Goal: Task Accomplishment & Management: Use online tool/utility

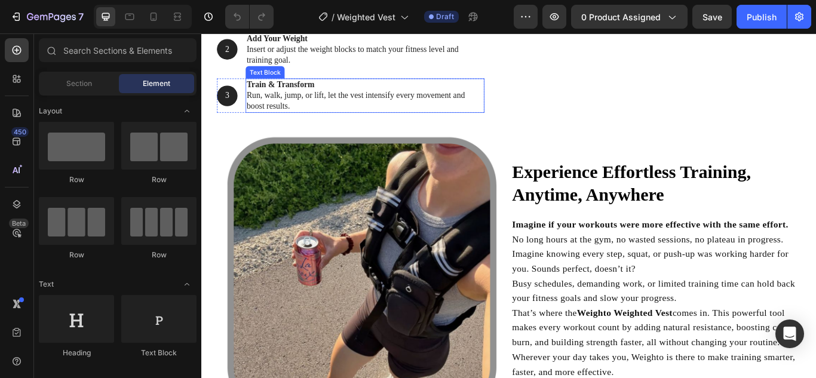
scroll to position [1434, 0]
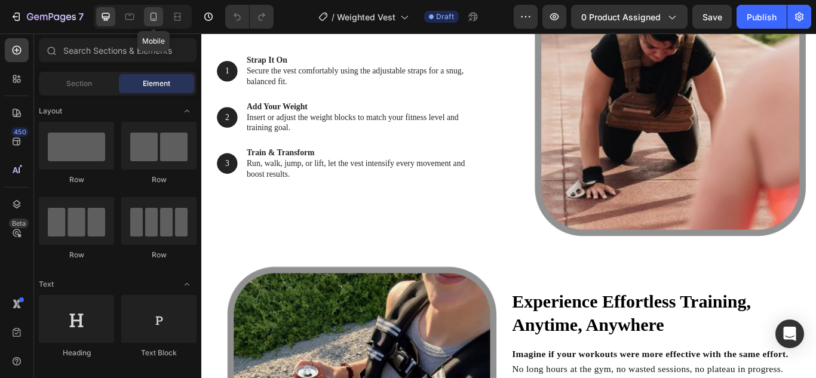
click at [154, 14] on icon at bounding box center [154, 17] width 12 height 12
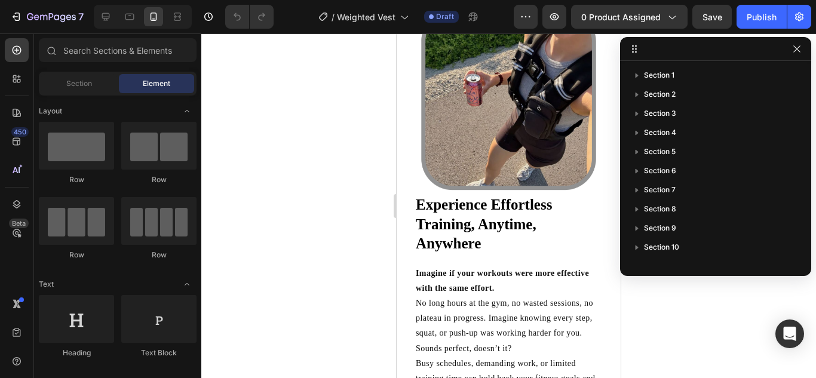
scroll to position [1445, 0]
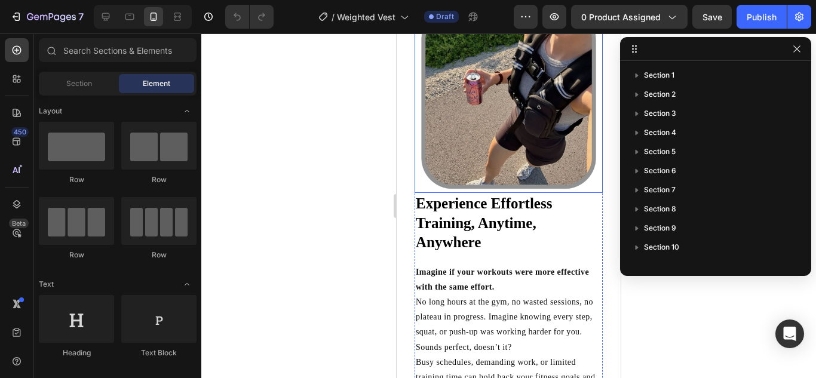
click at [480, 115] on img at bounding box center [509, 99] width 188 height 188
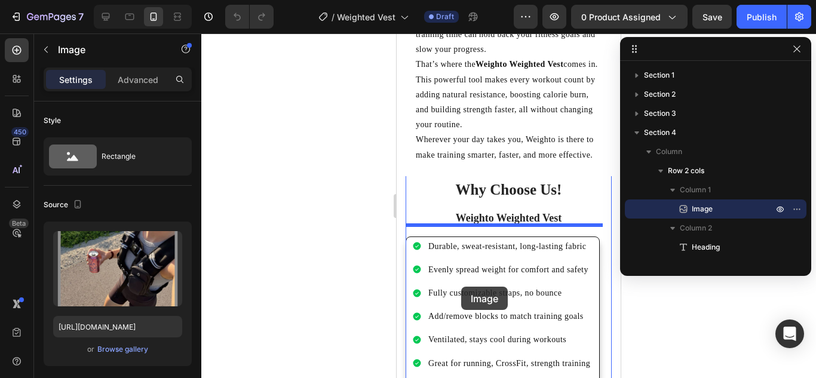
scroll to position [1795, 0]
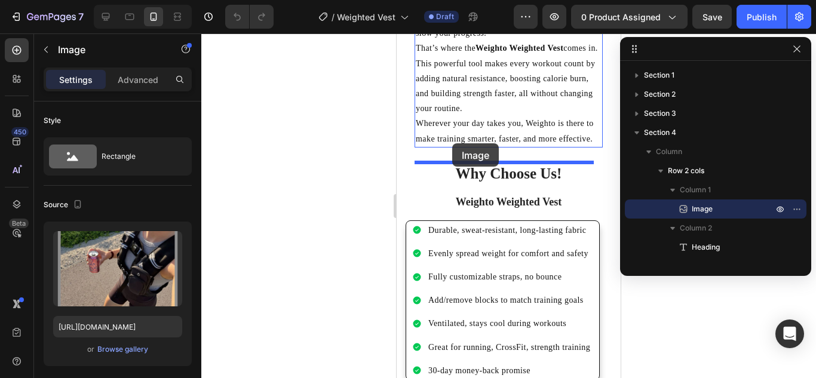
drag, startPoint x: 438, startPoint y: 110, endPoint x: 452, endPoint y: 143, distance: 36.2
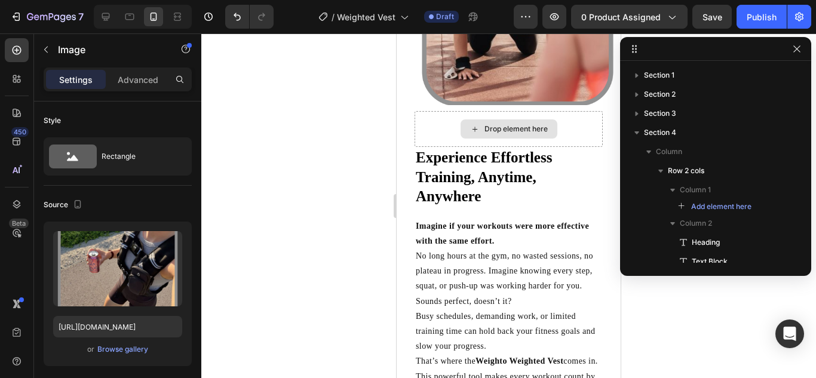
scroll to position [1338, 0]
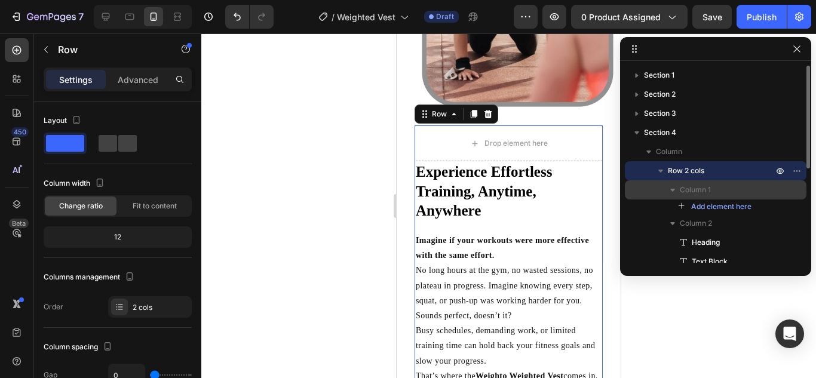
click at [684, 185] on span "Column 1" at bounding box center [695, 190] width 31 height 12
click at [698, 188] on span "Column 1" at bounding box center [695, 190] width 31 height 12
click at [778, 198] on div "Column 1" at bounding box center [716, 189] width 172 height 19
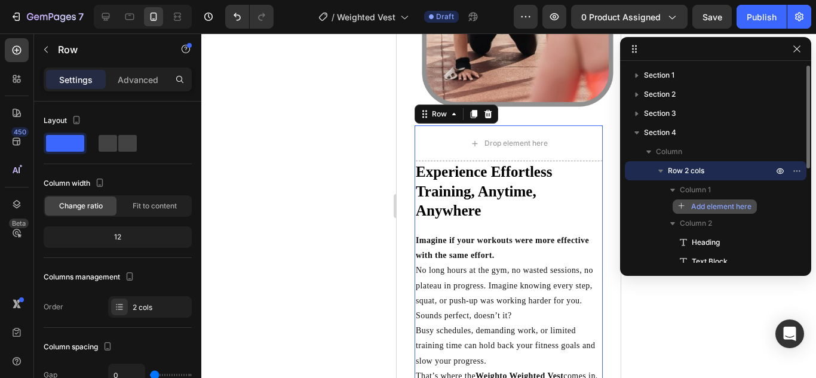
click at [694, 207] on span "Add element here" at bounding box center [721, 206] width 60 height 11
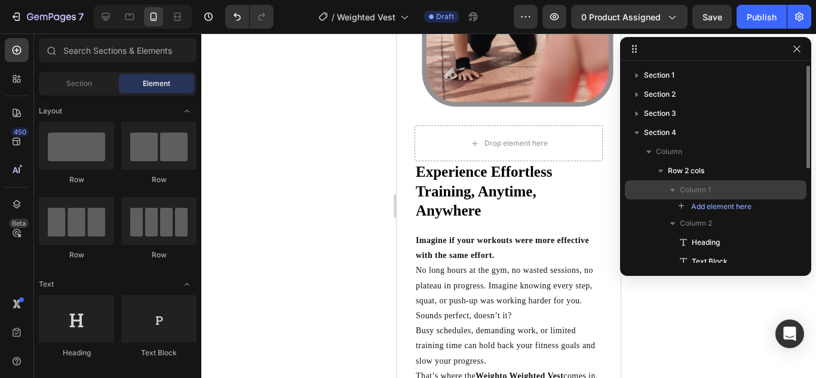
drag, startPoint x: 694, startPoint y: 207, endPoint x: 702, endPoint y: 195, distance: 14.1
click at [702, 195] on span "Column 1" at bounding box center [695, 190] width 31 height 12
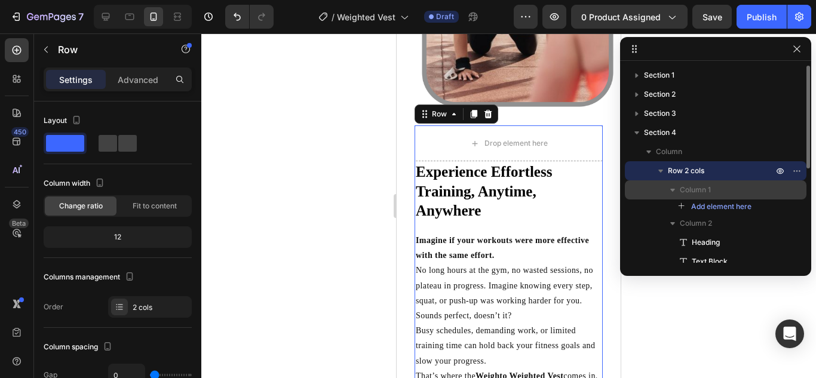
click at [702, 195] on span "Column 1" at bounding box center [695, 190] width 31 height 12
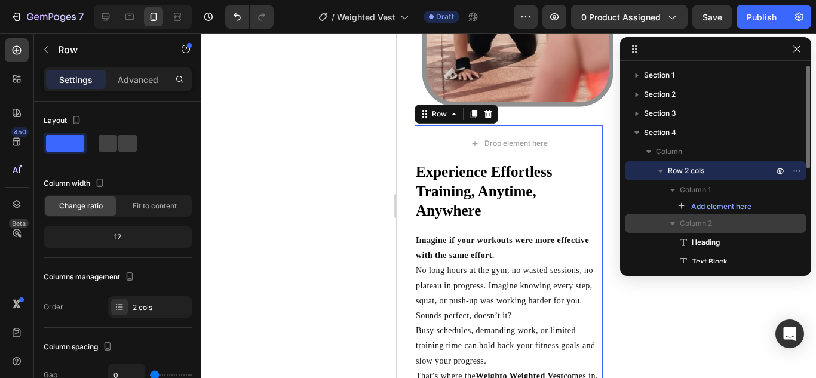
click at [697, 221] on span "Column 2" at bounding box center [696, 223] width 32 height 12
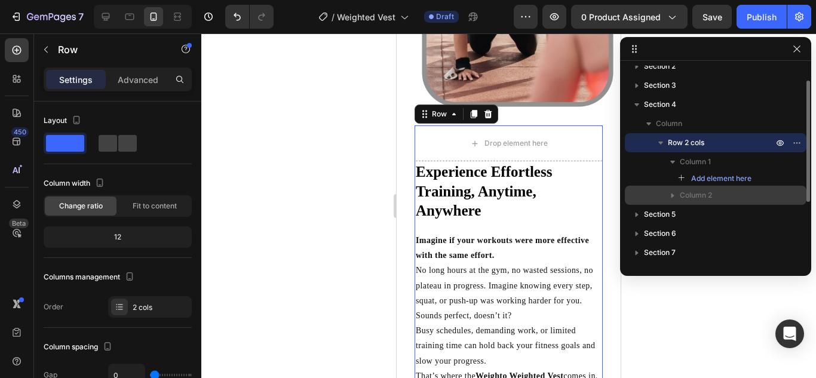
scroll to position [27, 0]
click at [695, 203] on div "Column 2" at bounding box center [716, 196] width 172 height 19
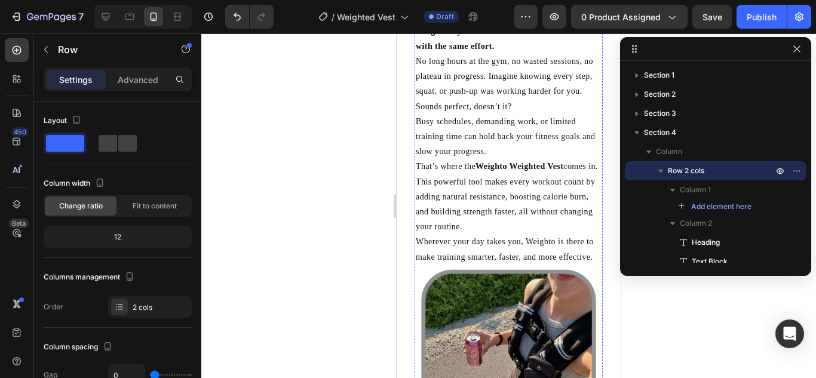
scroll to position [1534, 0]
click at [105, 18] on icon at bounding box center [106, 17] width 8 height 8
type input "8"
type input "1200"
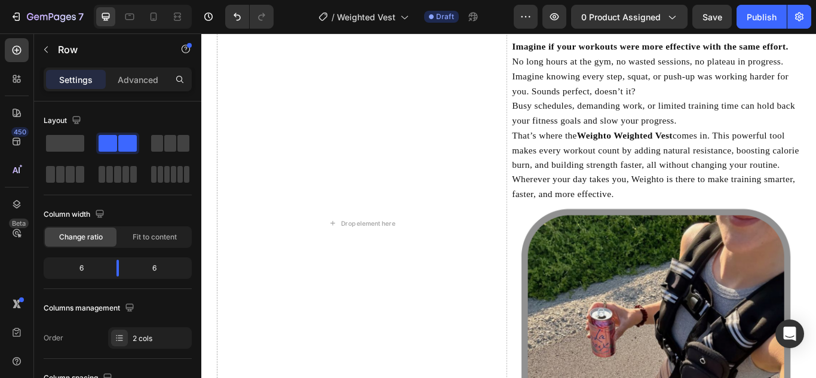
scroll to position [1709, 0]
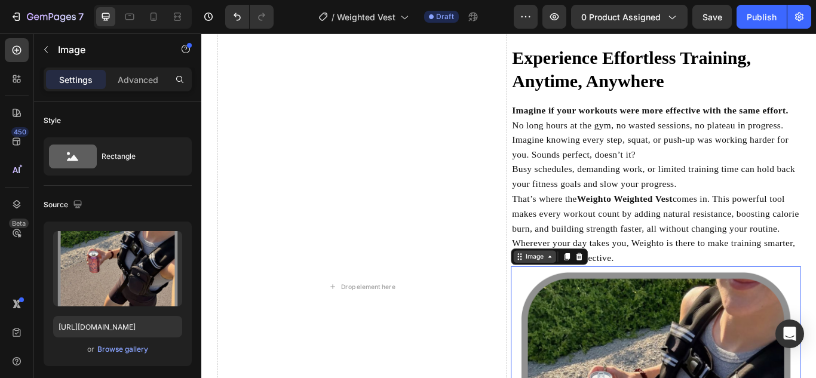
click at [585, 299] on div "Image" at bounding box center [590, 294] width 26 height 11
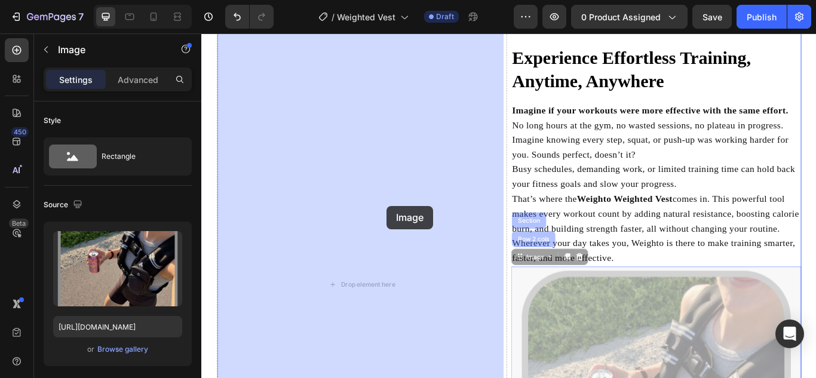
drag, startPoint x: 584, startPoint y: 311, endPoint x: 432, endPoint y: 251, distance: 163.6
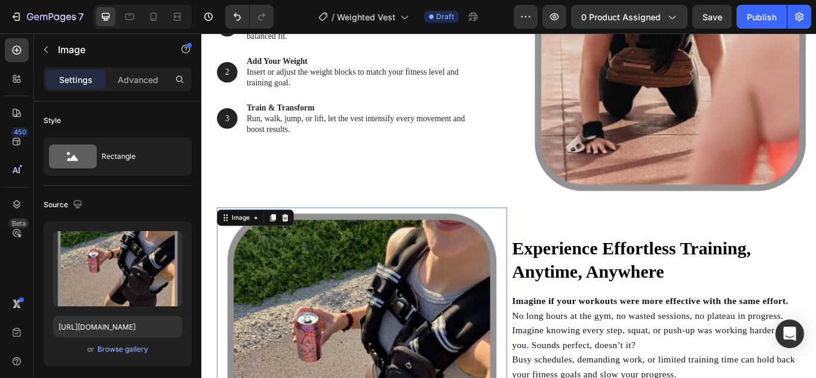
scroll to position [1486, 0]
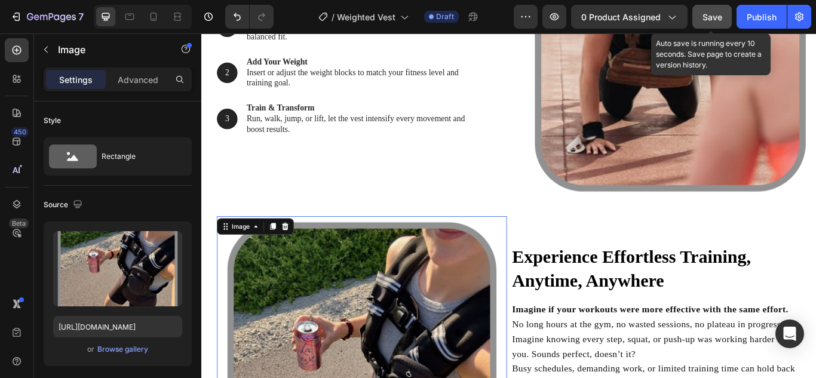
click at [716, 17] on span "Save" at bounding box center [712, 17] width 20 height 10
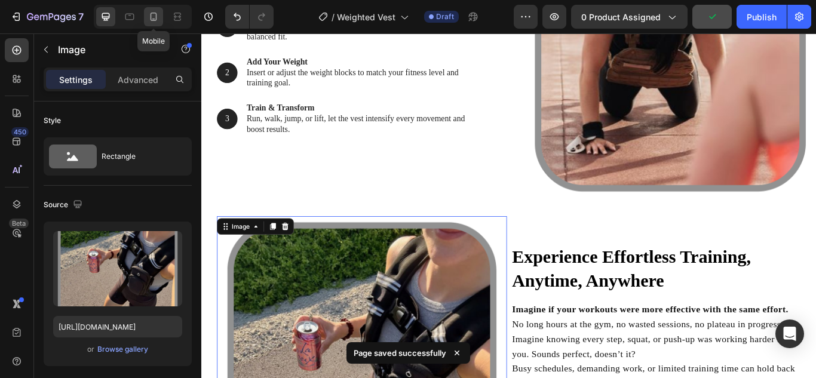
click at [151, 18] on icon at bounding box center [154, 17] width 7 height 8
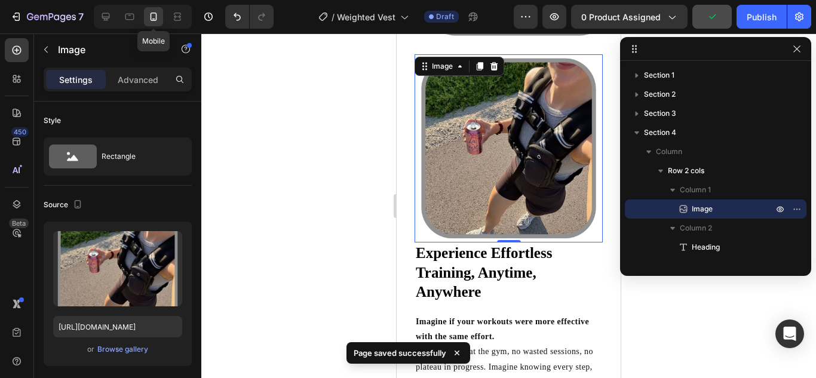
scroll to position [1374, 0]
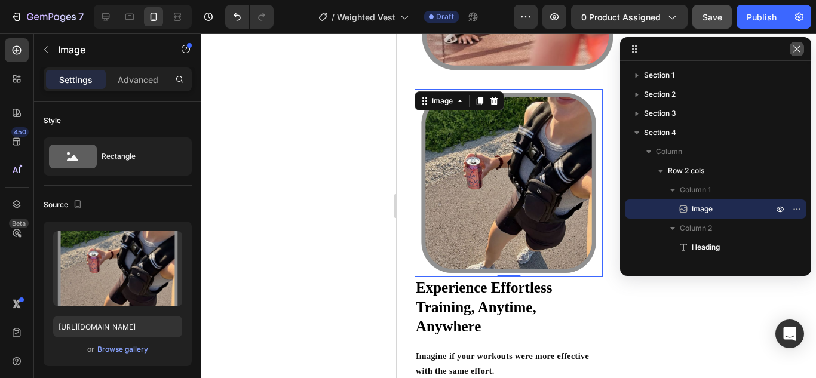
click at [796, 54] on button "button" at bounding box center [797, 49] width 14 height 14
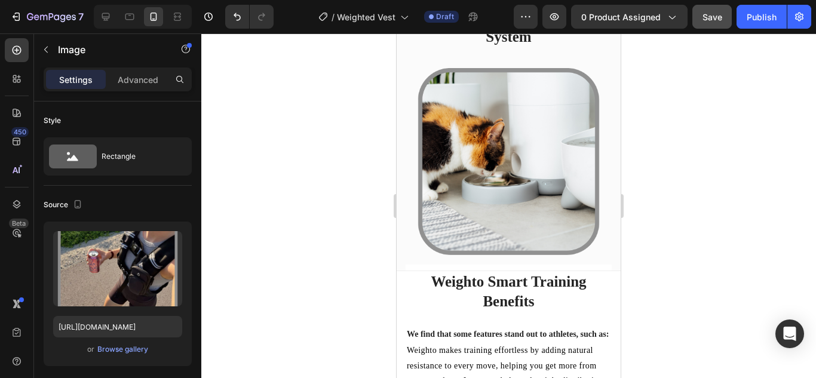
scroll to position [2936, 0]
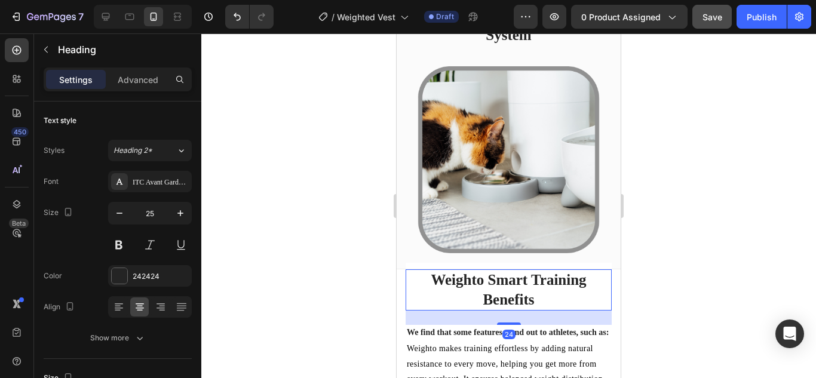
drag, startPoint x: 557, startPoint y: 287, endPoint x: 683, endPoint y: 157, distance: 181.2
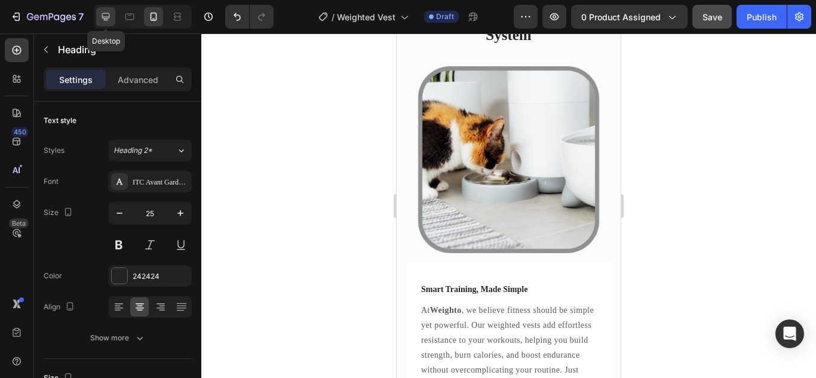
click at [108, 18] on icon at bounding box center [106, 17] width 8 height 8
type input "35"
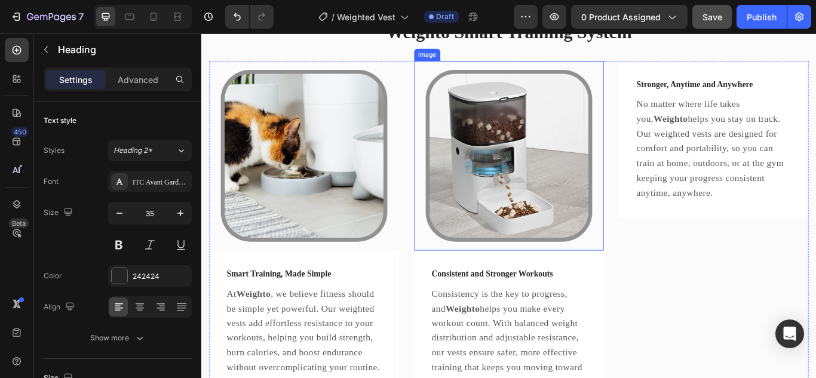
scroll to position [2966, 0]
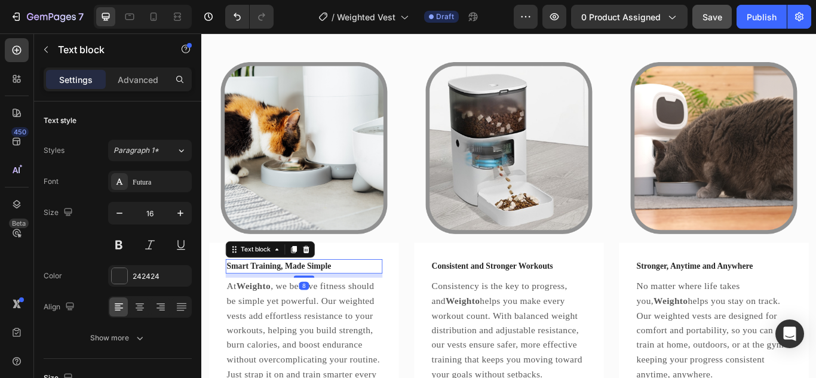
click at [317, 305] on p "Smart Training, Made Simple" at bounding box center [321, 305] width 180 height 14
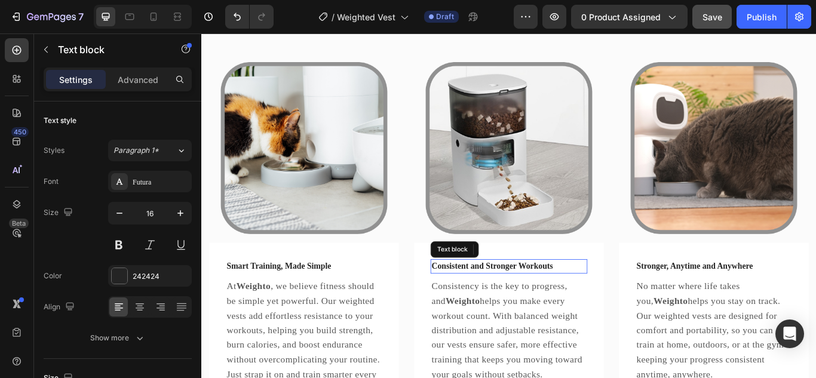
click at [573, 298] on p "Consistent and Stronger Workouts" at bounding box center [560, 305] width 180 height 14
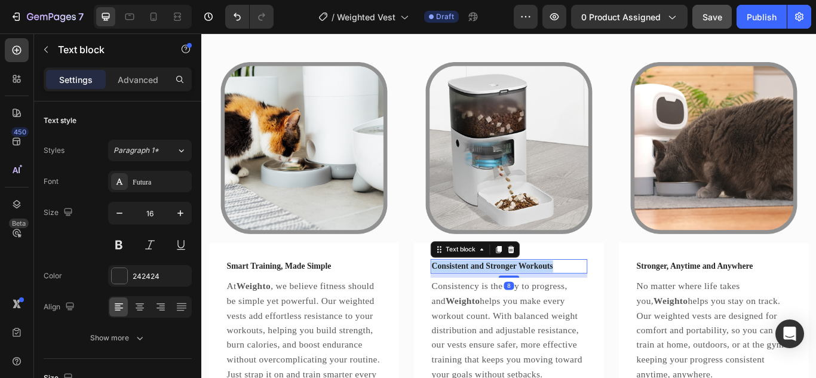
click at [573, 298] on p "Consistent and Stronger Workouts" at bounding box center [560, 305] width 180 height 14
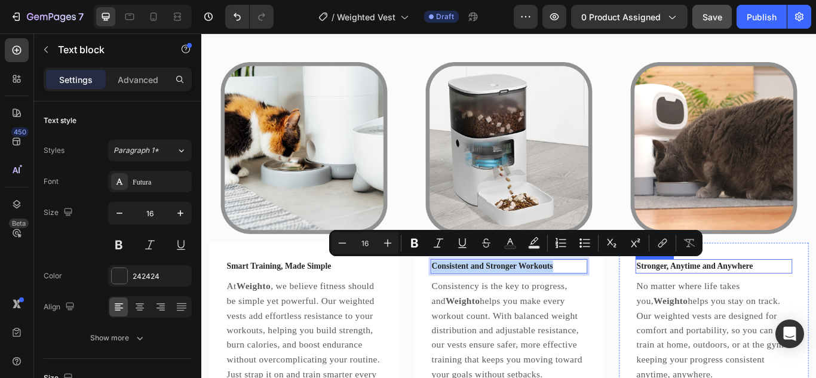
click at [757, 305] on p "Stronger, Anytime and Anywhere" at bounding box center [798, 305] width 180 height 14
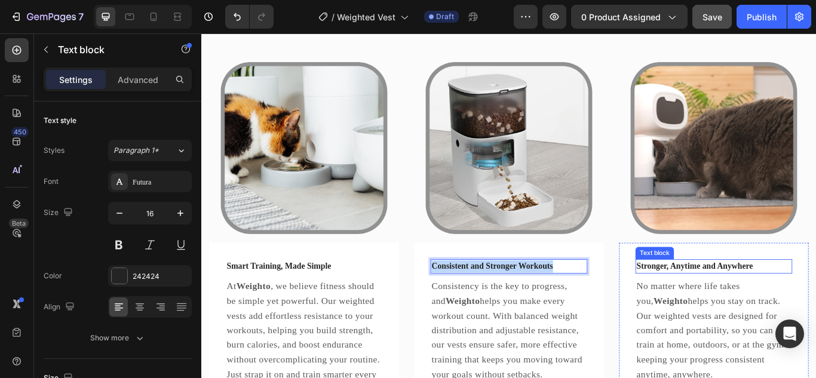
click at [757, 305] on p "Stronger, Anytime and Anywhere" at bounding box center [798, 305] width 180 height 14
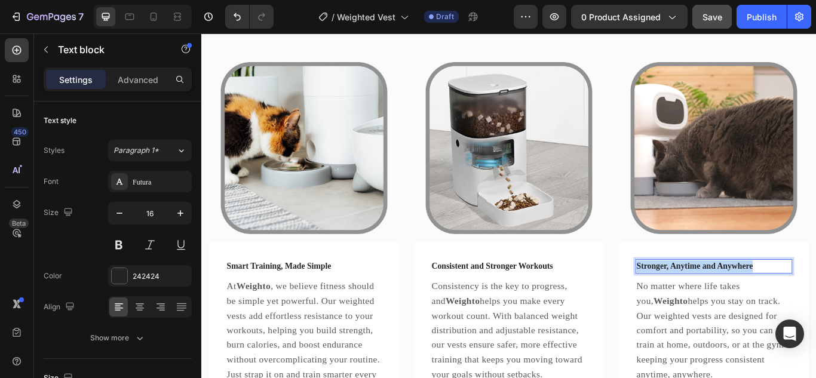
click at [757, 305] on p "Stronger, Anytime and Anywhere" at bounding box center [798, 305] width 180 height 14
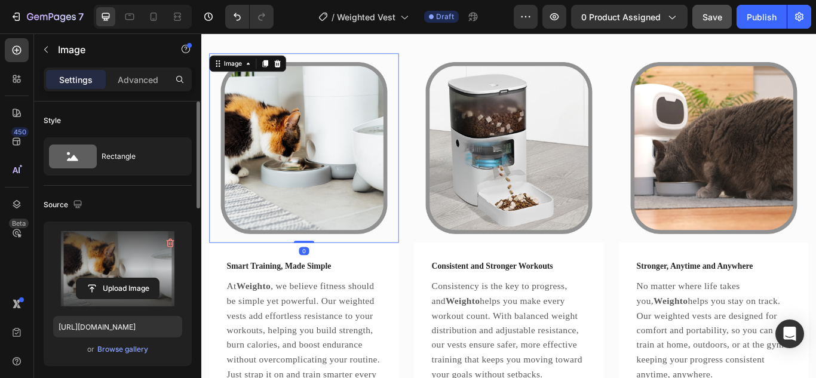
click at [122, 277] on label at bounding box center [117, 268] width 129 height 75
click at [122, 278] on input "file" at bounding box center [117, 288] width 82 height 20
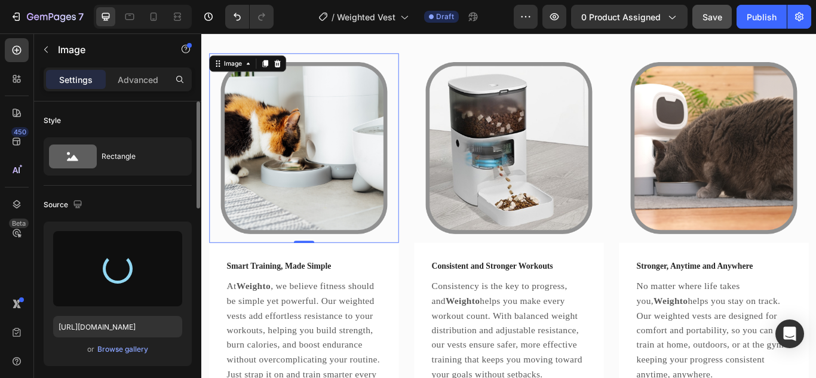
type input "https://cdn.shopify.com/s/files/1/0936/3039/8834/files/gempages_585687899702297…"
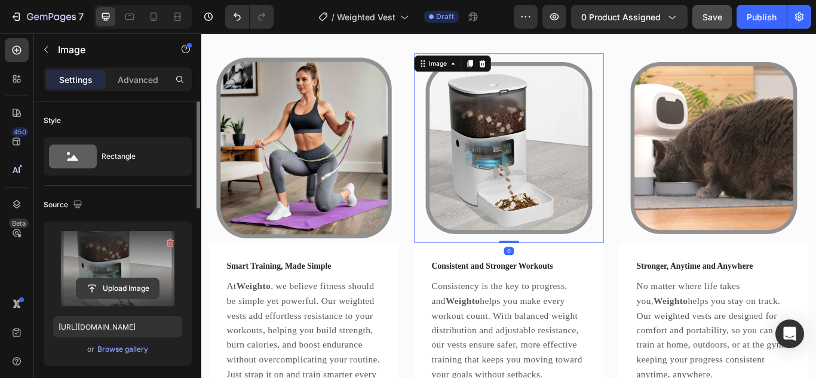
click at [115, 293] on input "file" at bounding box center [117, 288] width 82 height 20
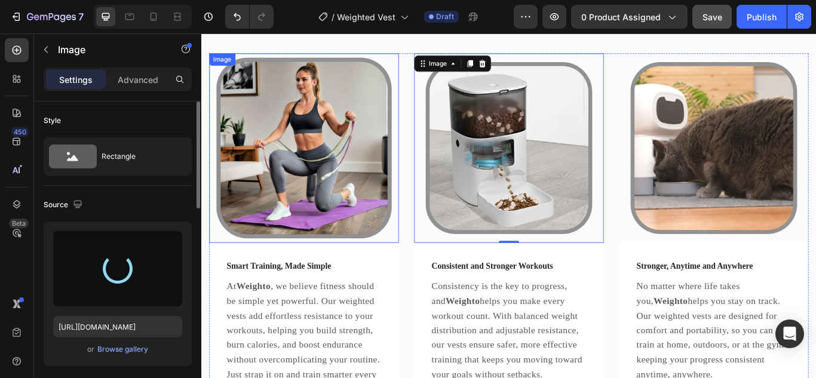
type input "https://cdn.shopify.com/s/files/1/0936/3039/8834/files/gempages_585687899702297…"
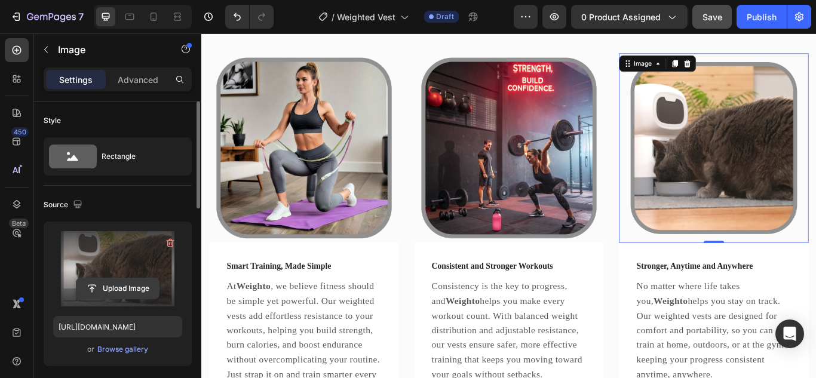
click at [139, 291] on input "file" at bounding box center [117, 288] width 82 height 20
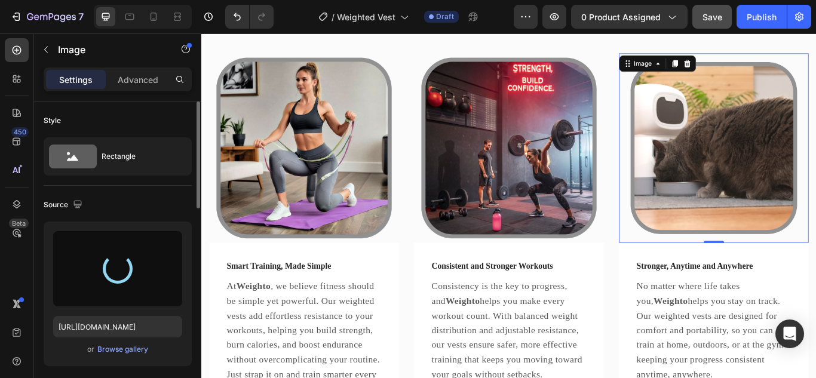
type input "https://cdn.shopify.com/s/files/1/0936/3039/8834/files/gempages_585687899702297…"
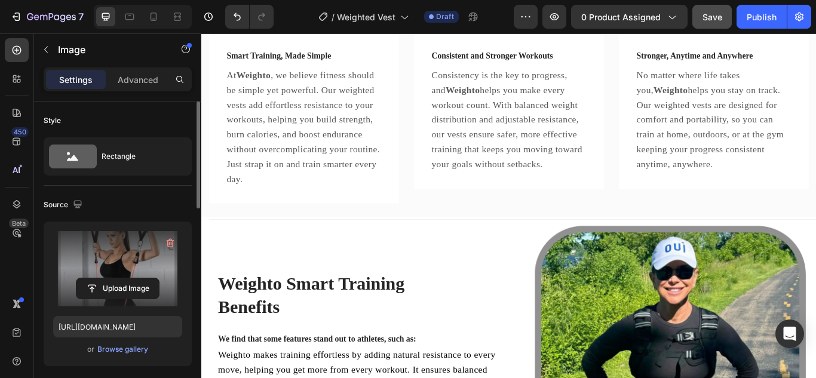
scroll to position [3148, 0]
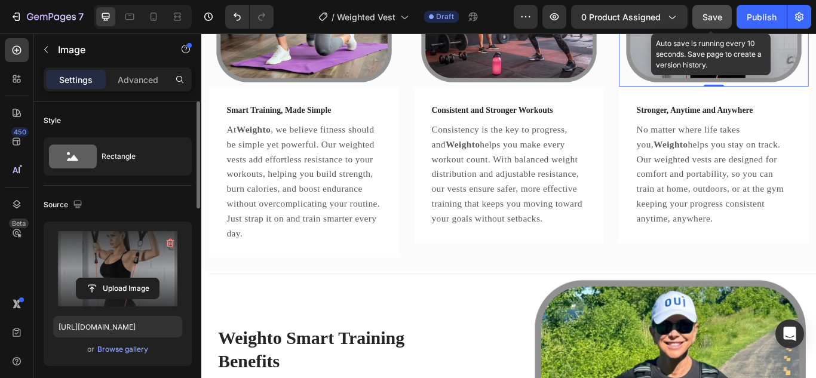
click at [716, 9] on button "Save" at bounding box center [711, 17] width 39 height 24
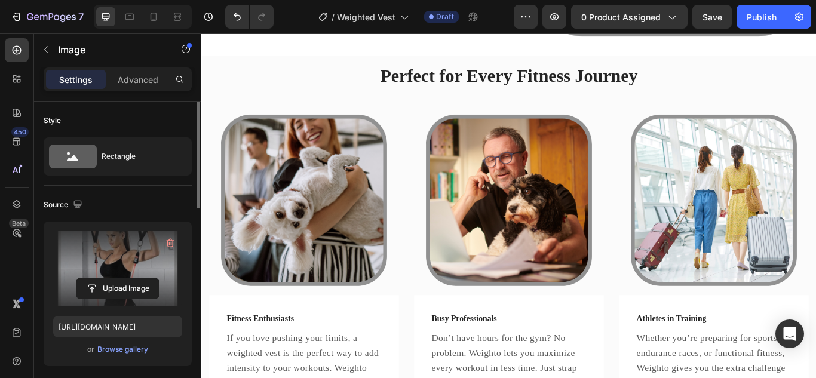
scroll to position [3756, 0]
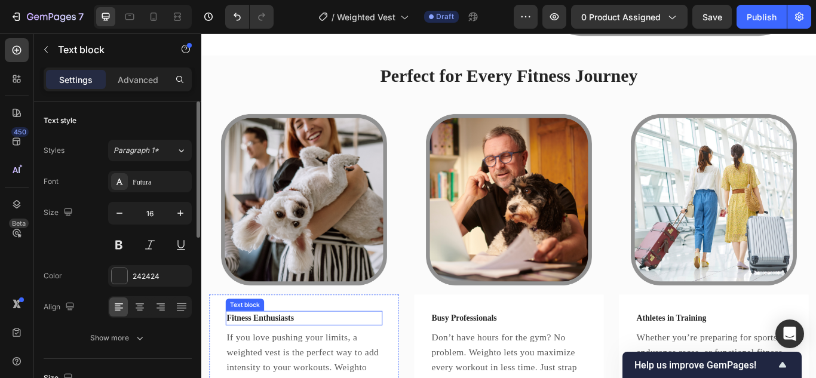
click at [319, 358] on p "Fitness Enthusiasts" at bounding box center [321, 365] width 180 height 14
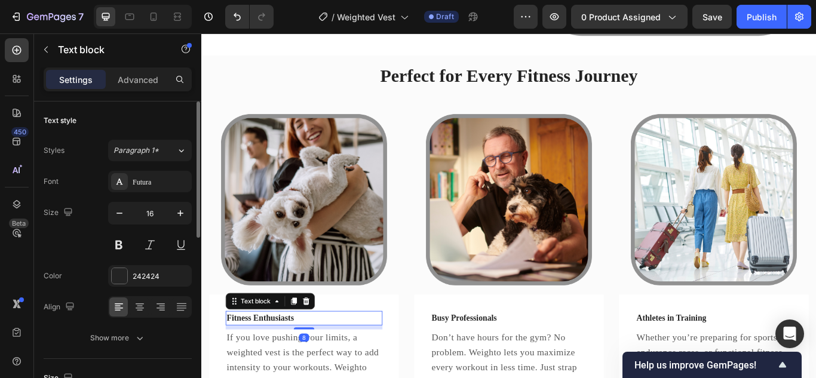
click at [319, 358] on p "Fitness Enthusiasts" at bounding box center [321, 365] width 180 height 14
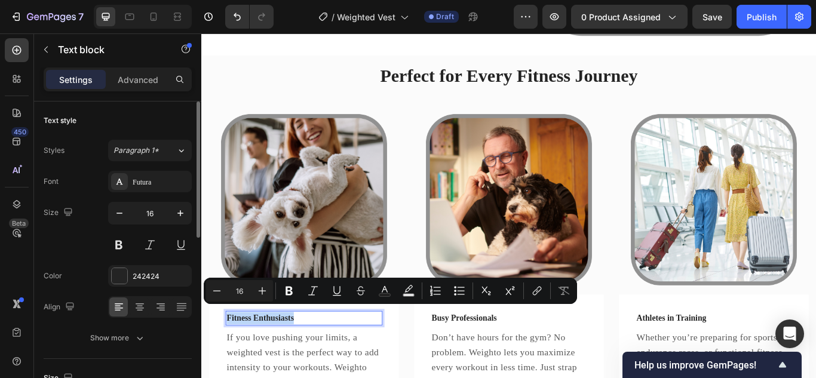
copy p "Fitness Enthusiasts"
click at [530, 361] on p "Busy Professionals" at bounding box center [560, 365] width 180 height 14
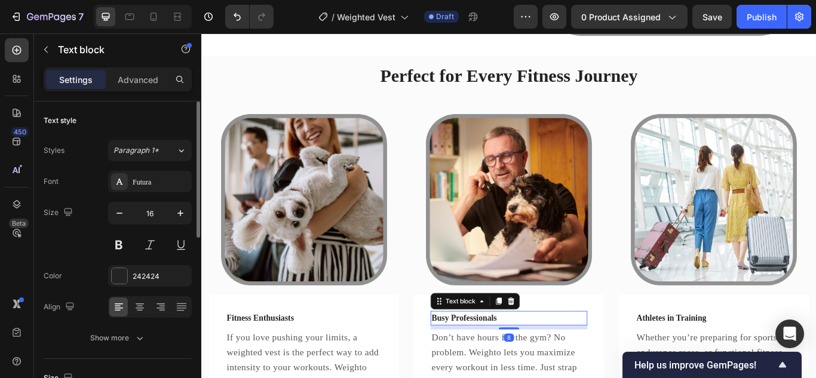
click at [530, 361] on p "Busy Professionals" at bounding box center [560, 365] width 180 height 14
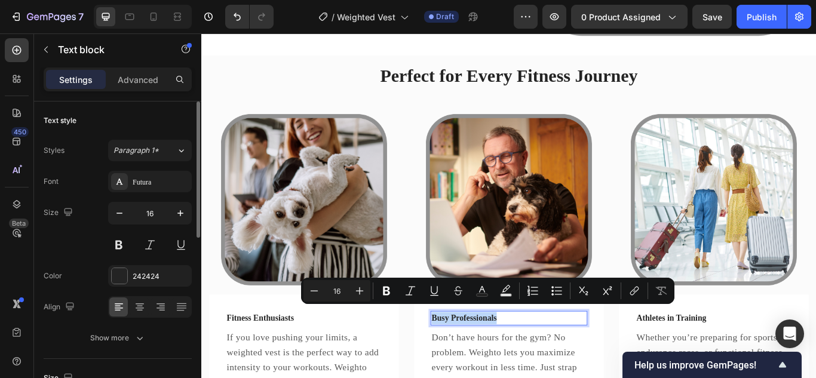
copy p "Busy Professionals"
click at [760, 359] on p "Athletes in Training" at bounding box center [798, 365] width 180 height 14
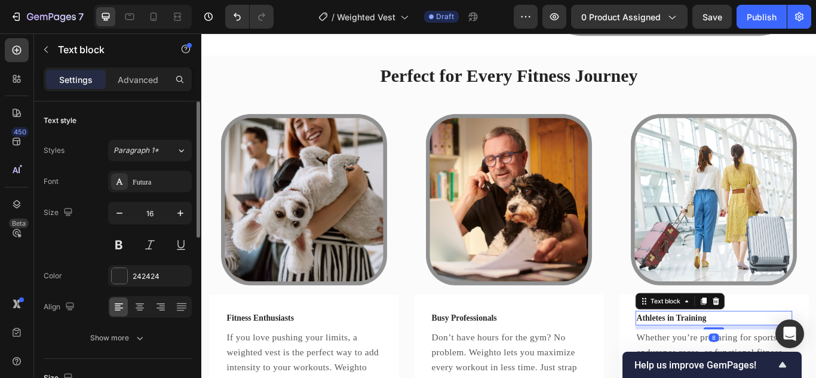
click at [760, 359] on p "Athletes in Training" at bounding box center [798, 365] width 180 height 14
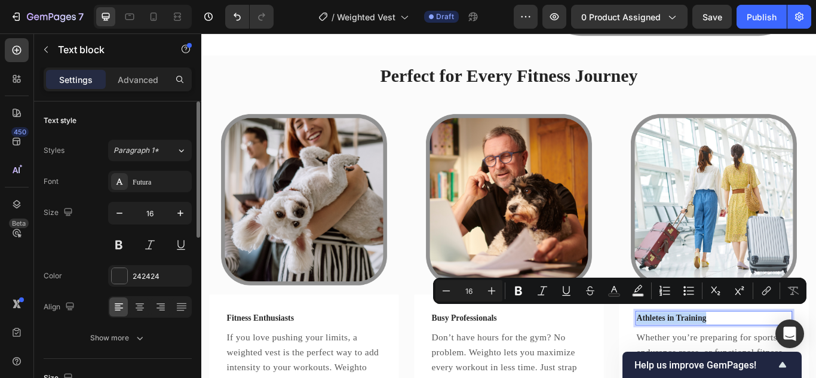
copy p "Athletes in Training"
click at [302, 362] on p "Fitness Enthusiasts" at bounding box center [321, 365] width 180 height 14
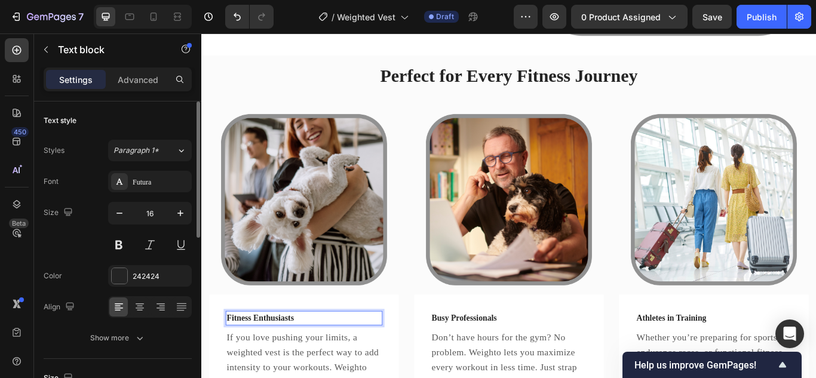
click at [302, 362] on p "Fitness Enthusiasts" at bounding box center [321, 365] width 180 height 14
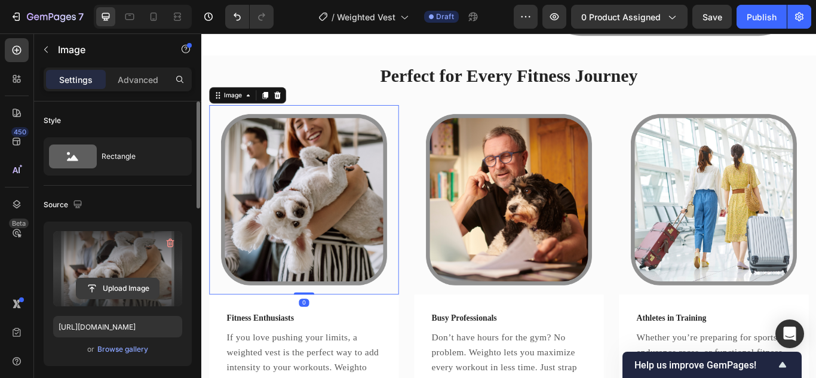
click at [124, 294] on input "file" at bounding box center [117, 288] width 82 height 20
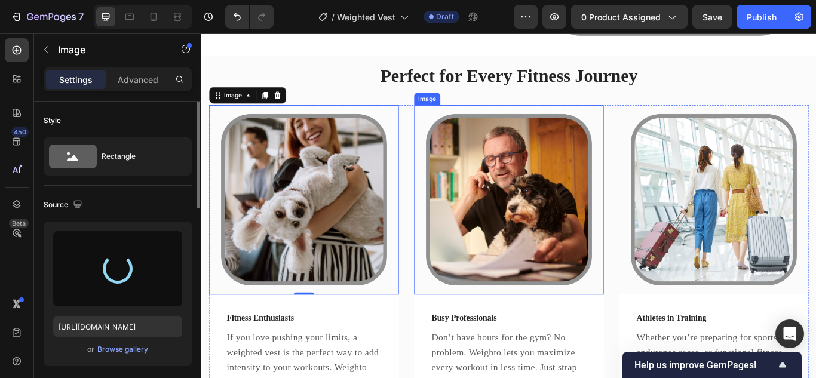
type input "https://cdn.shopify.com/s/files/1/0936/3039/8834/files/gempages_585687899702297…"
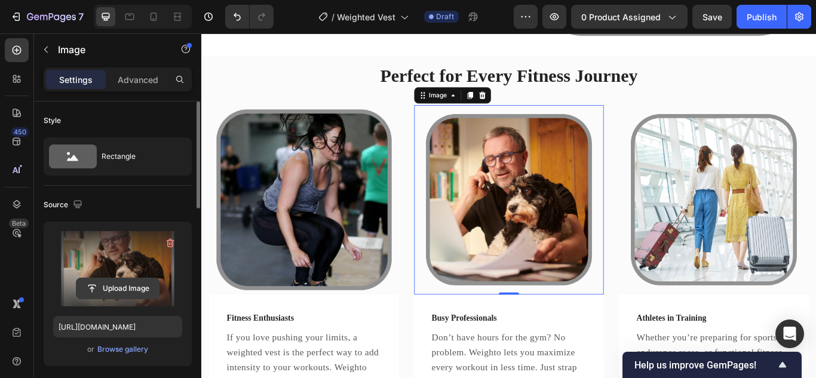
click at [136, 285] on input "file" at bounding box center [117, 288] width 82 height 20
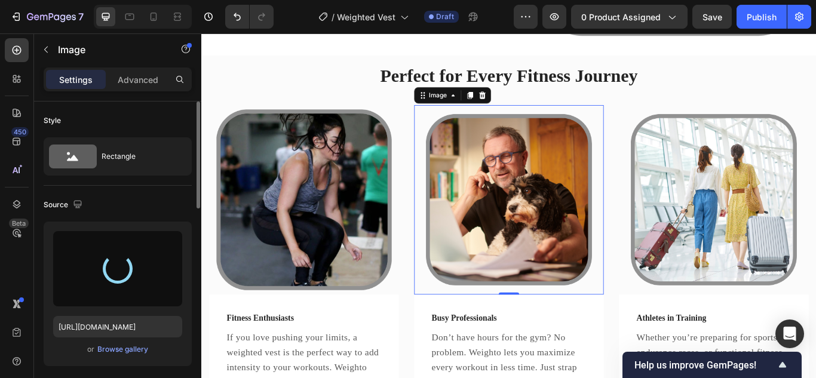
type input "https://cdn.shopify.com/s/files/1/0936/3039/8834/files/gempages_585687899702297…"
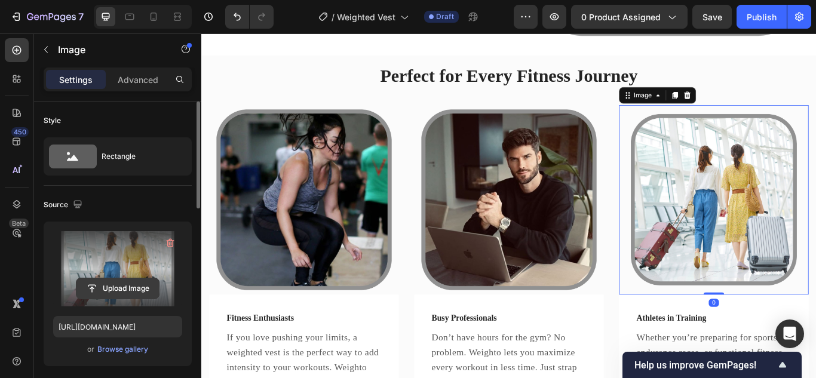
click at [124, 289] on input "file" at bounding box center [117, 288] width 82 height 20
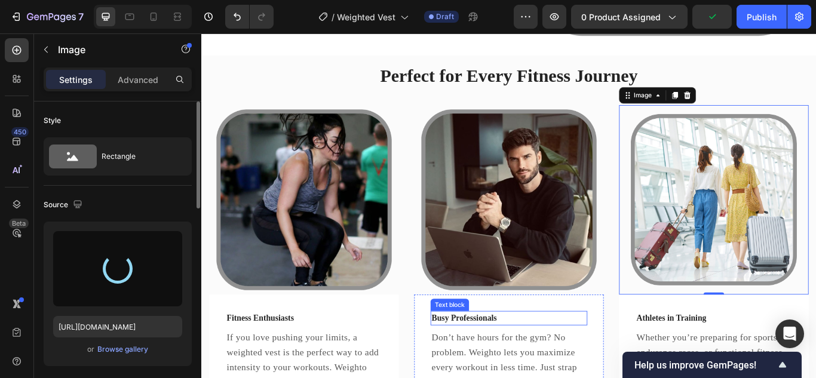
type input "https://cdn.shopify.com/s/files/1/0936/3039/8834/files/gempages_585687899702297…"
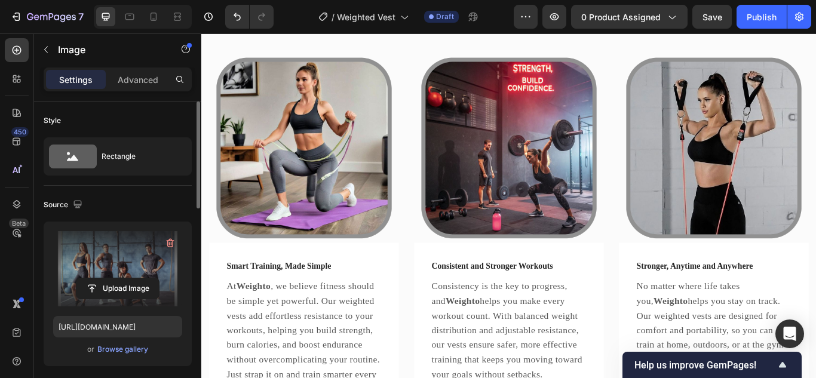
scroll to position [2897, 0]
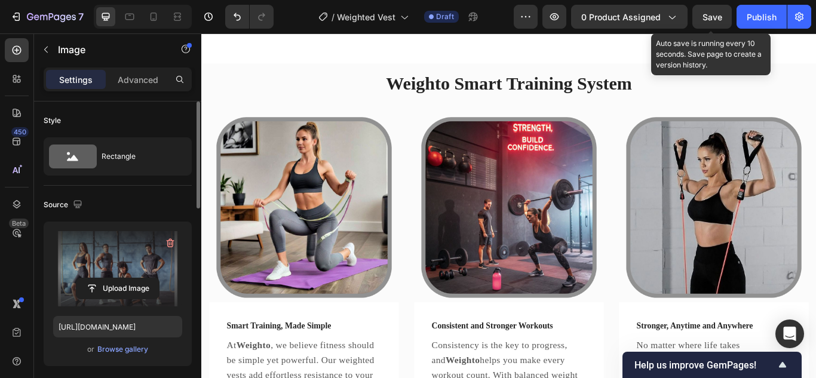
click at [702, 18] on button "Save" at bounding box center [711, 17] width 39 height 24
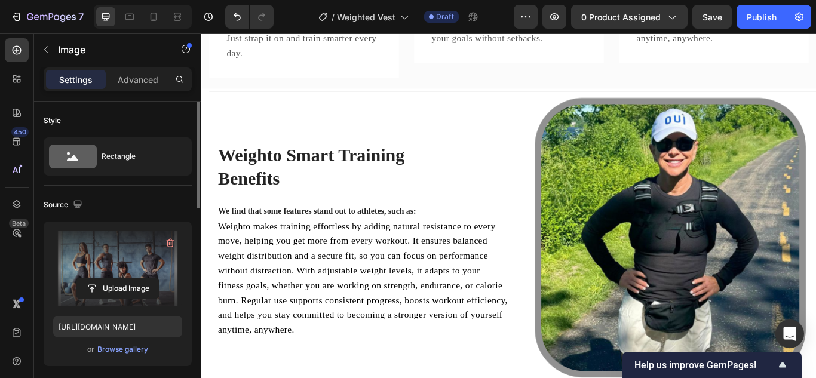
scroll to position [2992, 0]
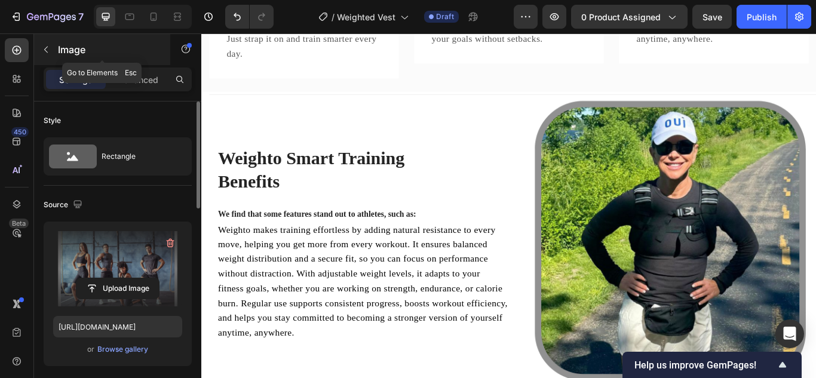
click at [46, 49] on icon "button" at bounding box center [46, 50] width 10 height 10
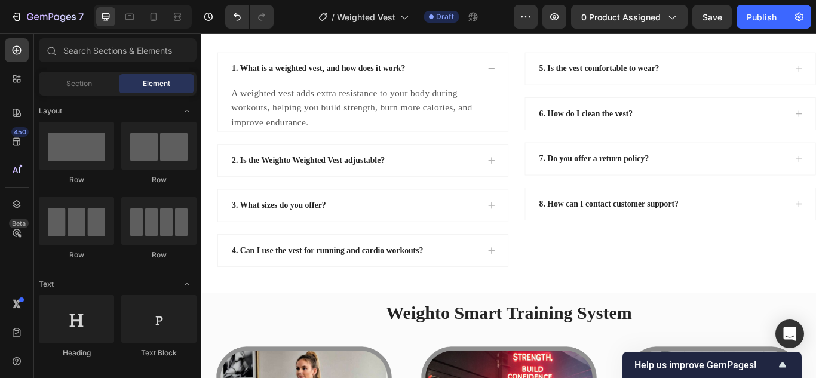
scroll to position [2262, 0]
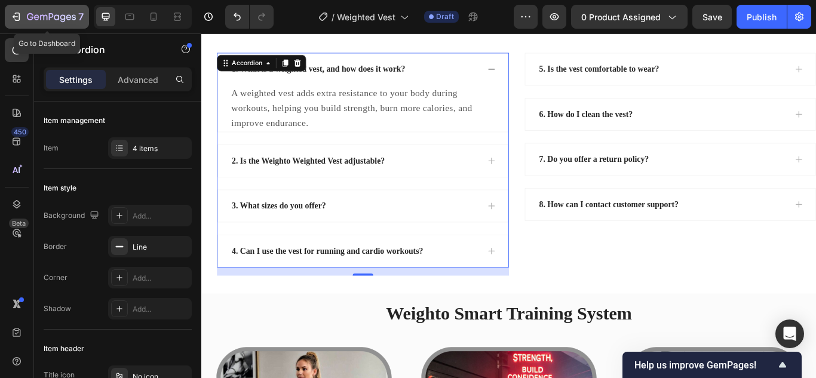
click at [38, 13] on icon "button" at bounding box center [51, 18] width 49 height 10
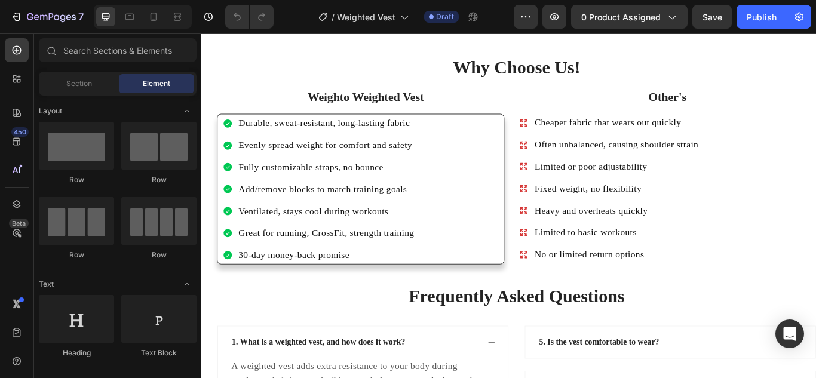
scroll to position [1987, 0]
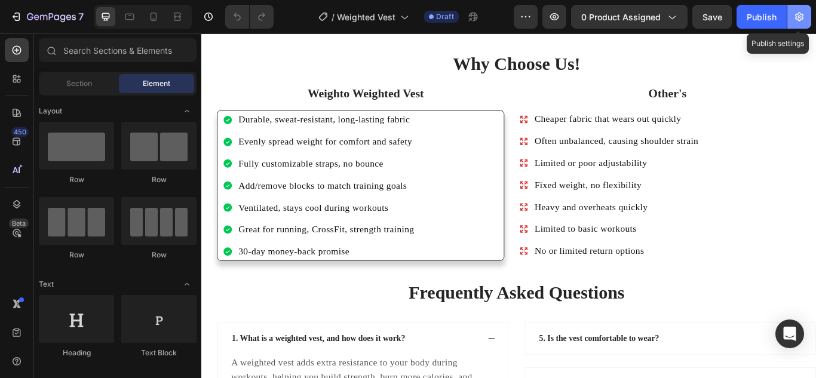
click at [804, 18] on icon "button" at bounding box center [799, 17] width 12 height 12
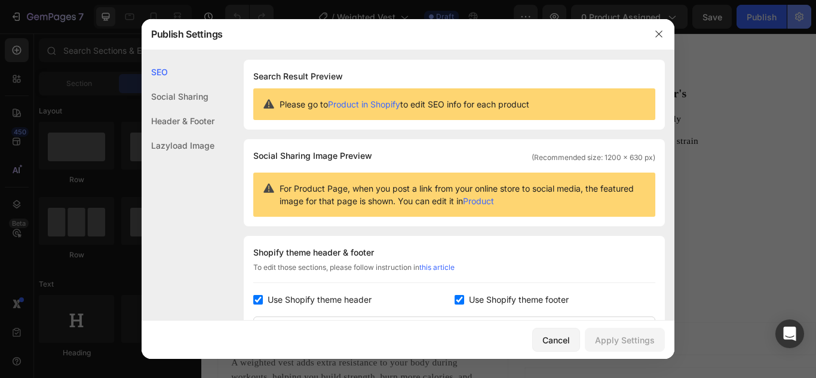
click at [804, 18] on div at bounding box center [408, 189] width 816 height 378
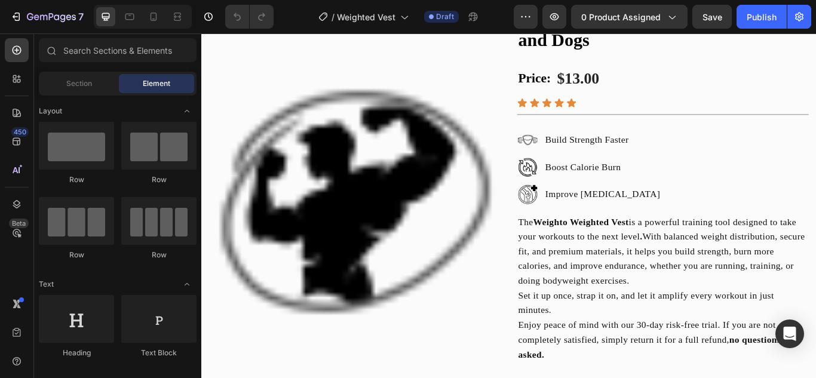
scroll to position [0, 0]
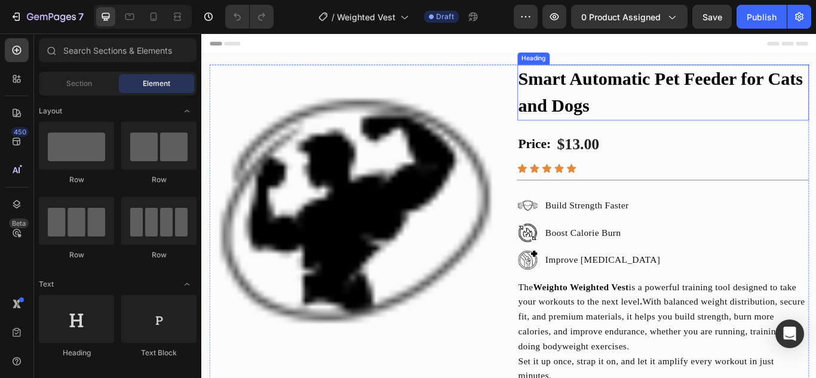
click at [684, 104] on h2 "Smart Automatic Pet Feeder for Cats and Dogs" at bounding box center [739, 102] width 340 height 65
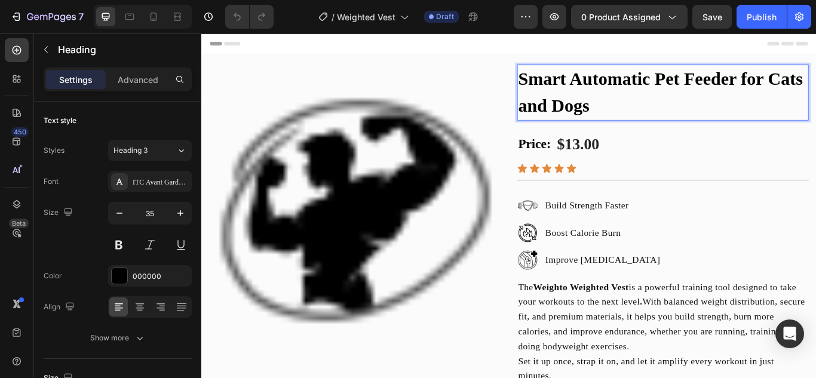
click at [664, 124] on p "Smart Automatic Pet Feeder for Cats and Dogs" at bounding box center [739, 102] width 338 height 63
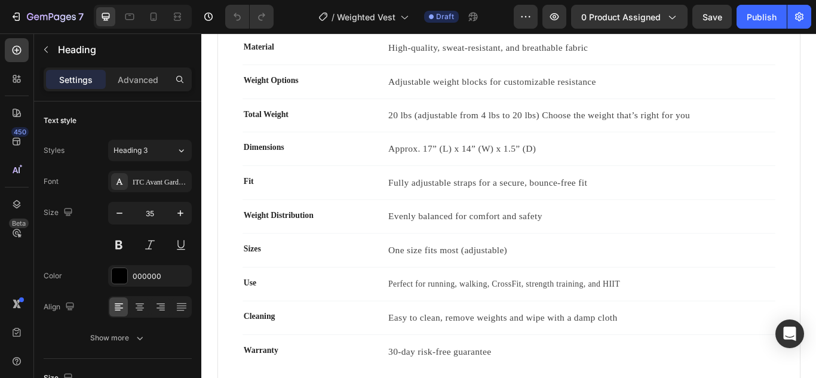
scroll to position [4801, 0]
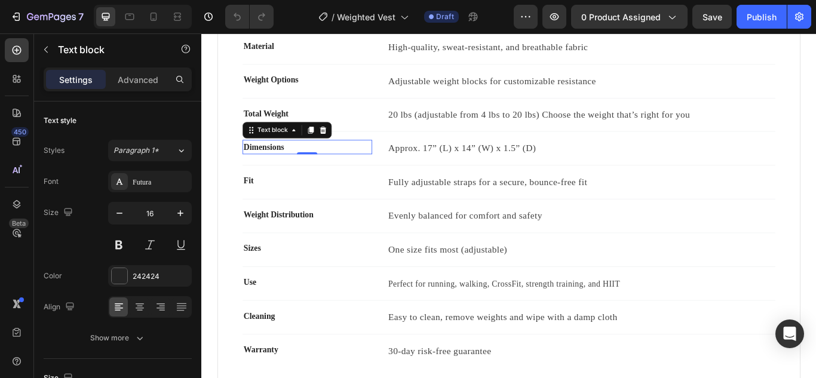
click at [320, 167] on p "Dimensions" at bounding box center [324, 166] width 149 height 14
click at [341, 148] on icon at bounding box center [343, 146] width 8 height 8
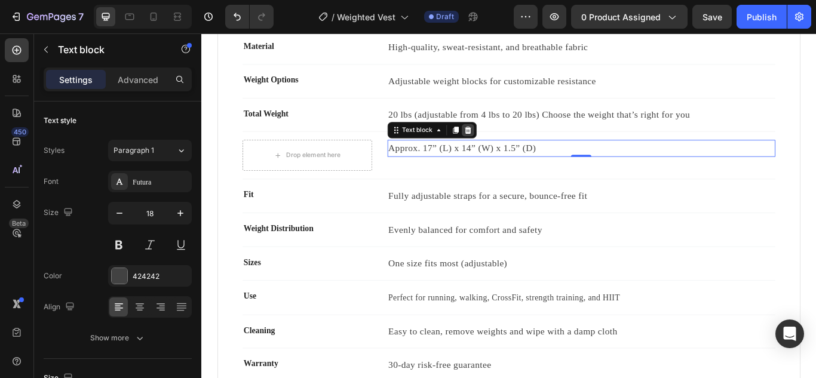
click at [508, 147] on icon at bounding box center [512, 146] width 8 height 8
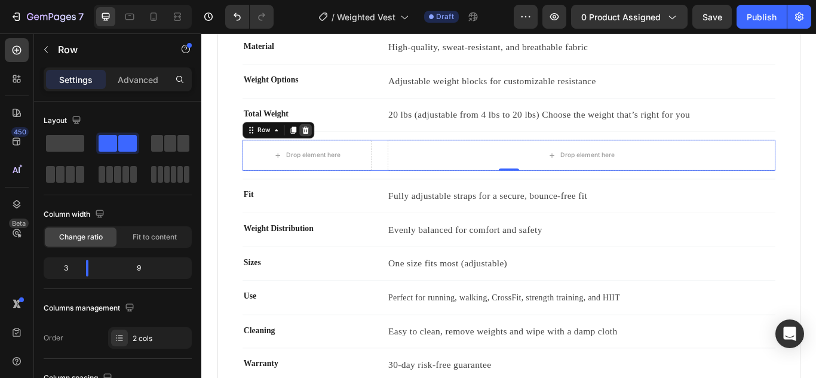
click at [323, 145] on icon at bounding box center [323, 147] width 10 height 10
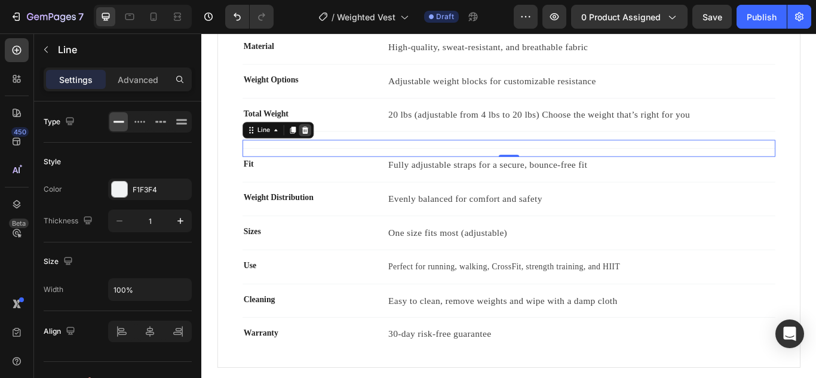
click at [327, 150] on div at bounding box center [322, 146] width 14 height 14
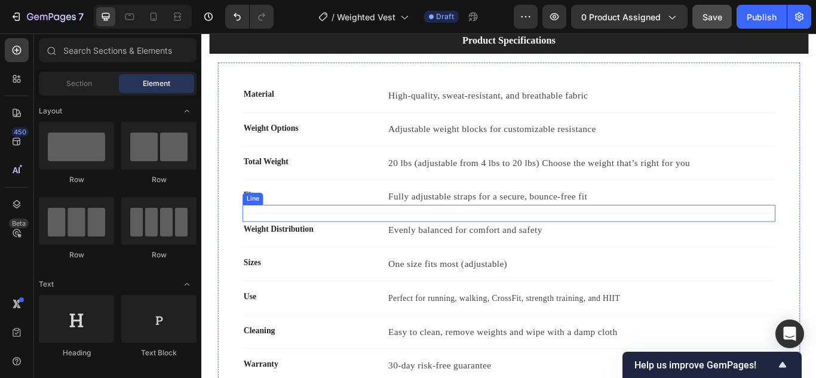
scroll to position [4743, 0]
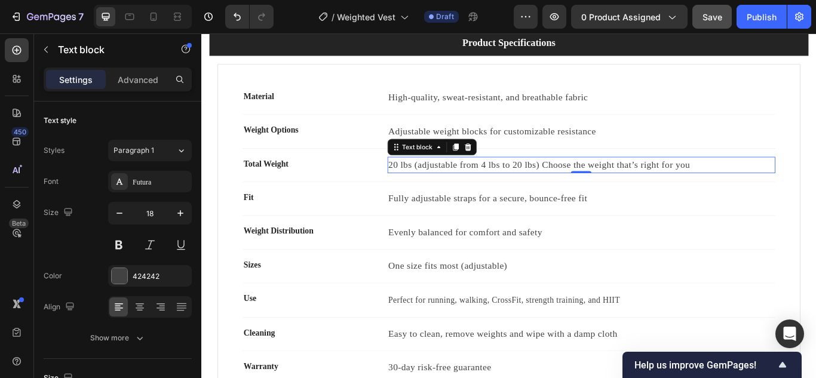
click at [564, 187] on p "20 lbs (adjustable from 4 lbs to 20 lbs) Choose the weight that’s right for you" at bounding box center [644, 187] width 450 height 17
click at [420, 186] on p "20 lbs (adjustable from 4 lbs to 120 lbs) Choose the weight that’s right for you" at bounding box center [644, 187] width 450 height 17
click at [419, 187] on p "20 lbs (adjustable from 4 lbs to 120 lbs) Choose the weight that’s right for you" at bounding box center [644, 187] width 450 height 17
drag, startPoint x: 453, startPoint y: 185, endPoint x: 413, endPoint y: 190, distance: 40.9
click at [413, 190] on div "Total Weight Text block 120 lbs (adjustable from 4 lbs to 120 lbs) Choose the w…" at bounding box center [559, 187] width 621 height 20
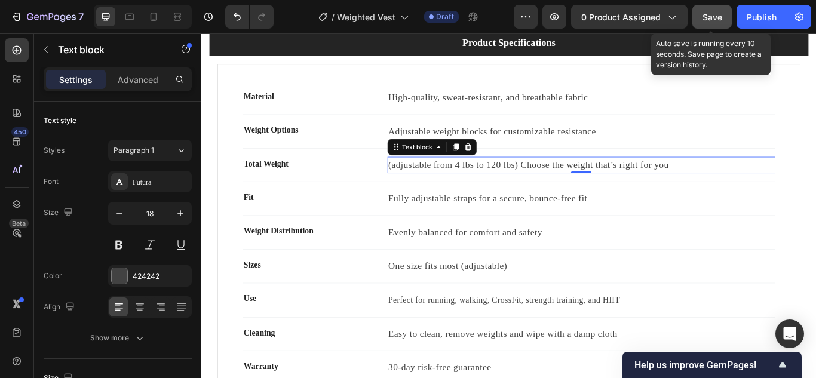
click at [716, 21] on span "Save" at bounding box center [712, 17] width 20 height 10
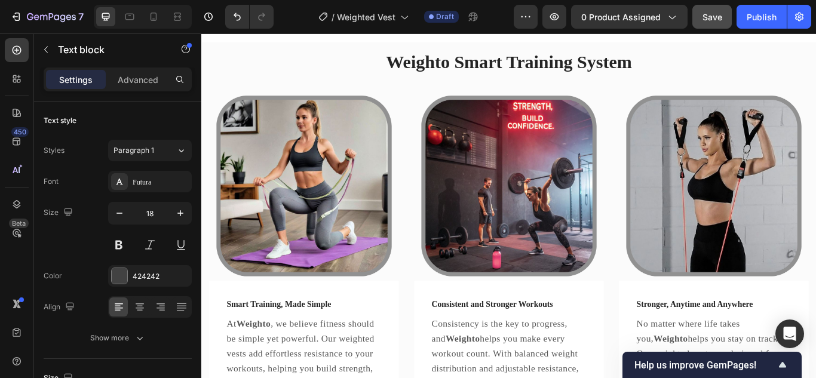
scroll to position [2611, 0]
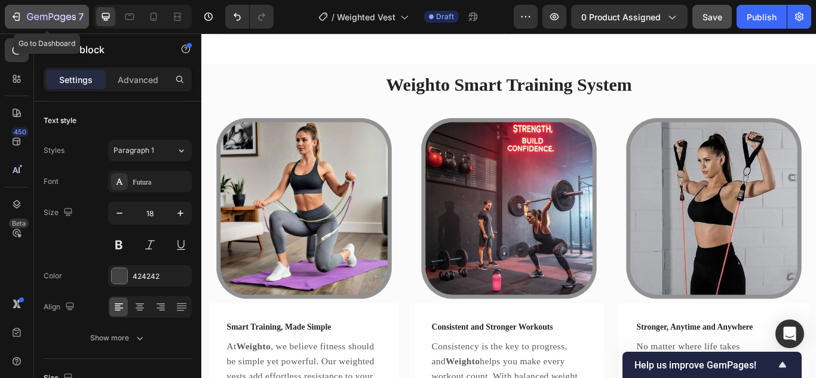
click at [58, 11] on div "7" at bounding box center [55, 17] width 57 height 14
